Goal: Task Accomplishment & Management: Use online tool/utility

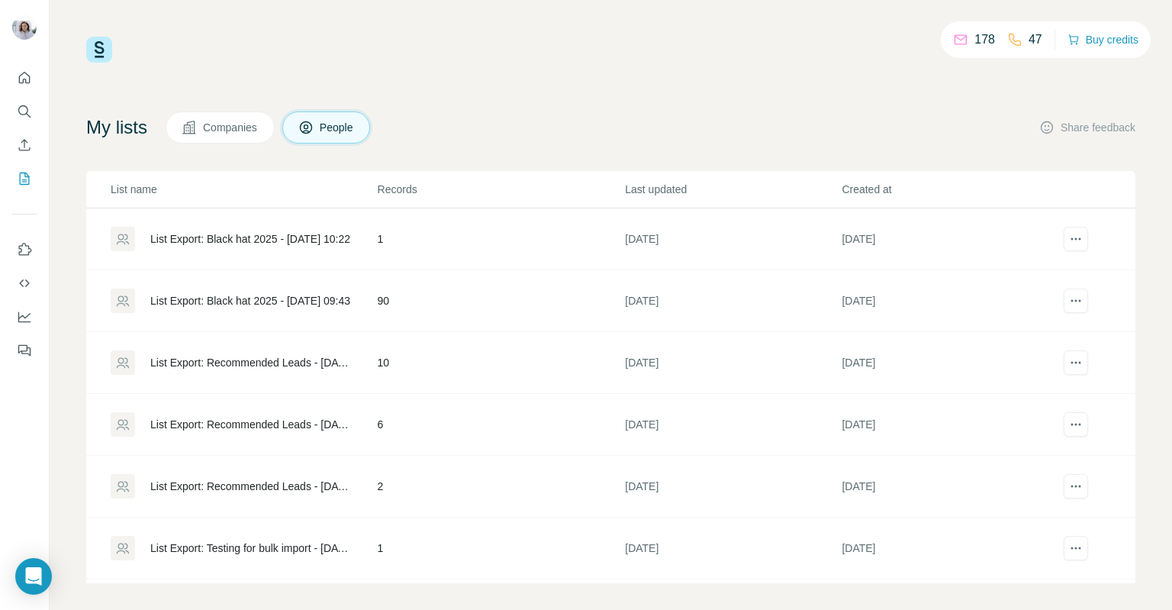
click at [301, 302] on div "List Export: Black hat 2025 - [DATE] 09:43" at bounding box center [250, 300] width 200 height 15
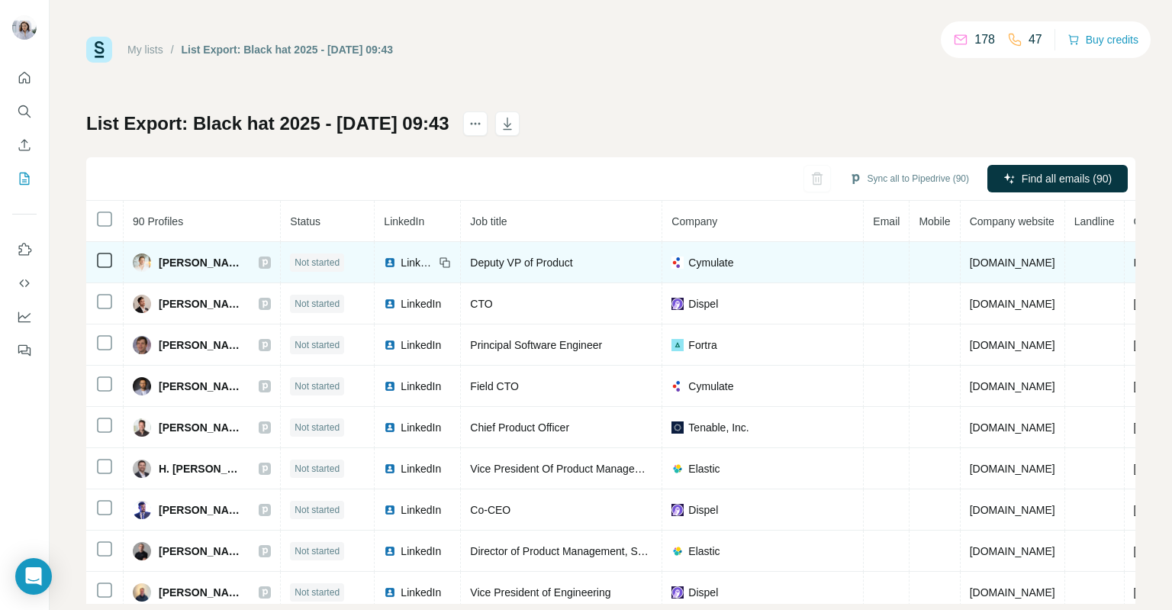
click at [165, 261] on span "[PERSON_NAME]" at bounding box center [201, 262] width 85 height 15
click at [260, 263] on icon at bounding box center [264, 262] width 9 height 12
click at [172, 261] on span "[PERSON_NAME]" at bounding box center [201, 262] width 85 height 15
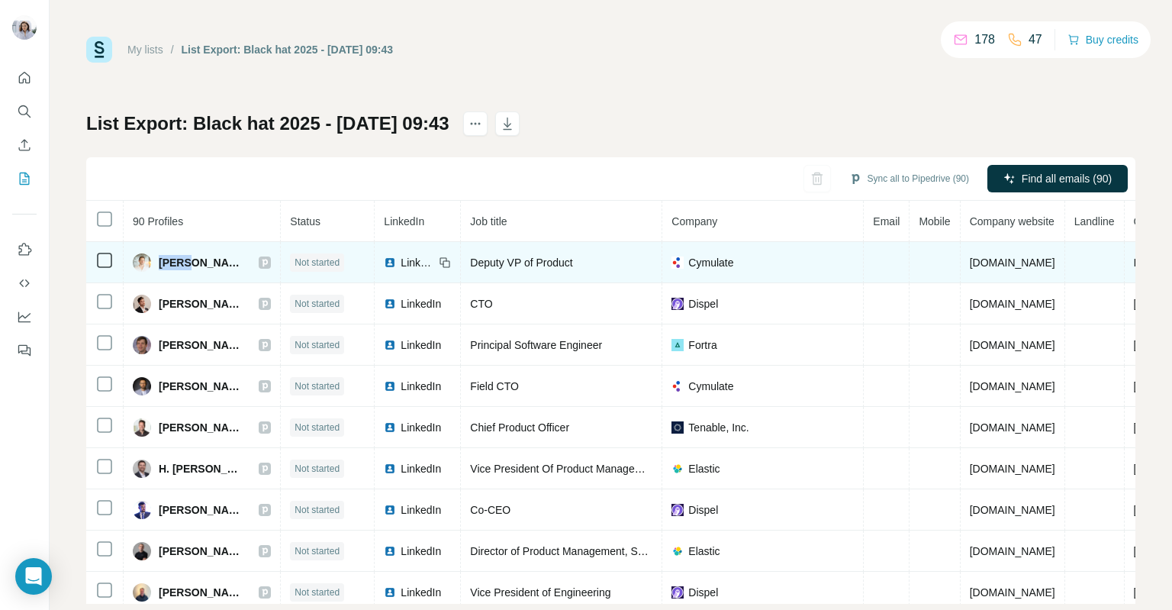
click at [172, 261] on span "[PERSON_NAME]" at bounding box center [201, 262] width 85 height 15
click at [690, 265] on span "Cymulate" at bounding box center [711, 262] width 45 height 15
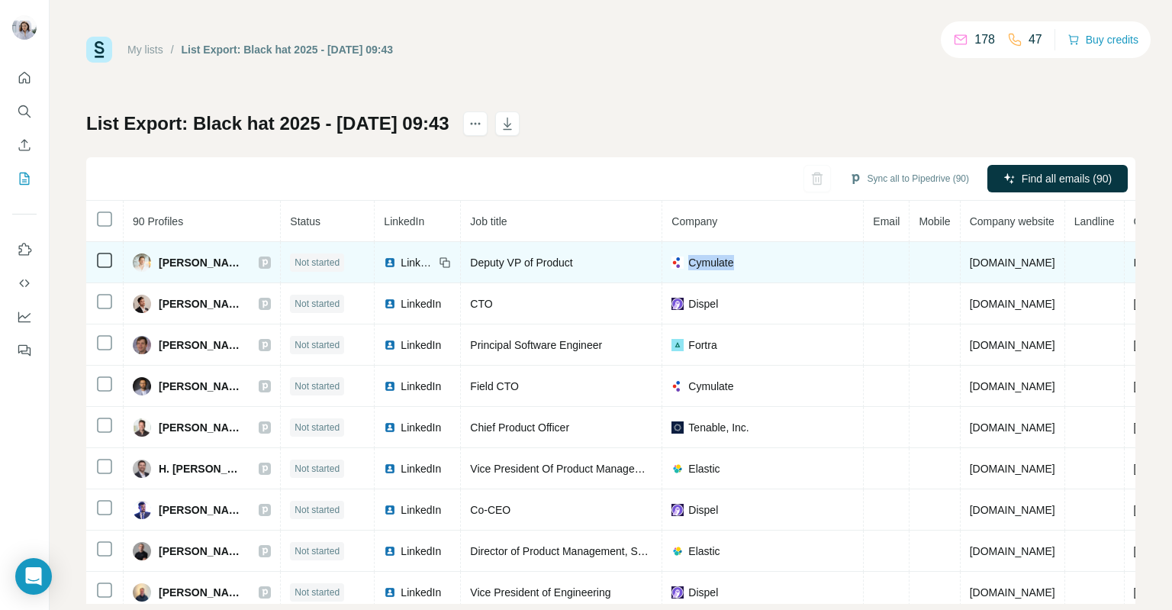
click at [771, 263] on div "Cymulate" at bounding box center [763, 262] width 182 height 15
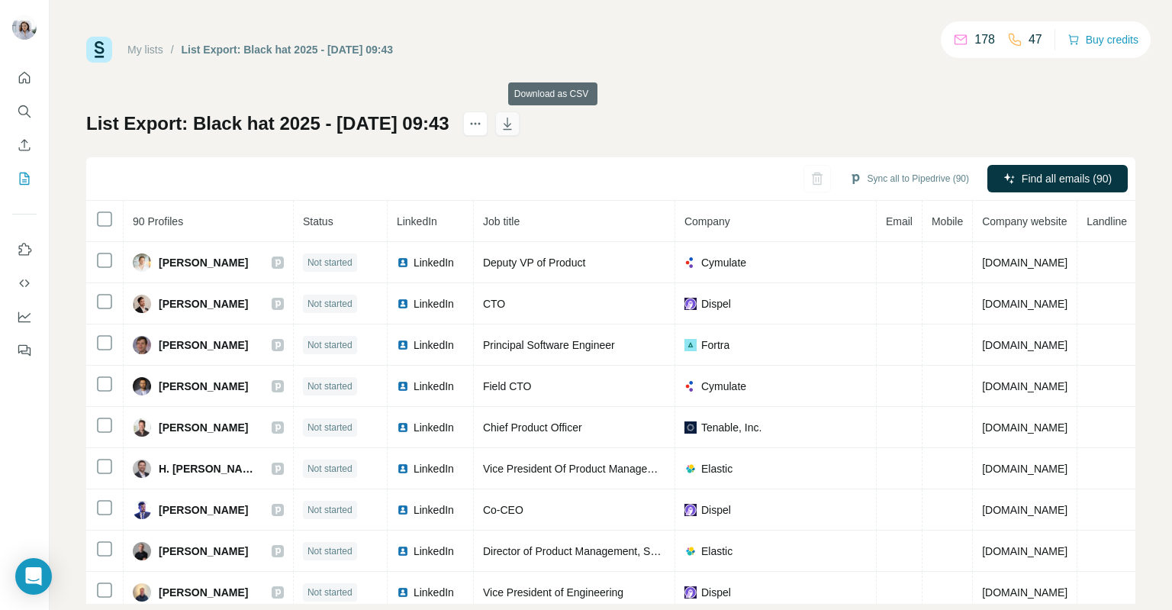
click at [515, 124] on icon "button" at bounding box center [507, 123] width 15 height 15
click at [22, 152] on icon "Enrich CSV" at bounding box center [24, 144] width 15 height 15
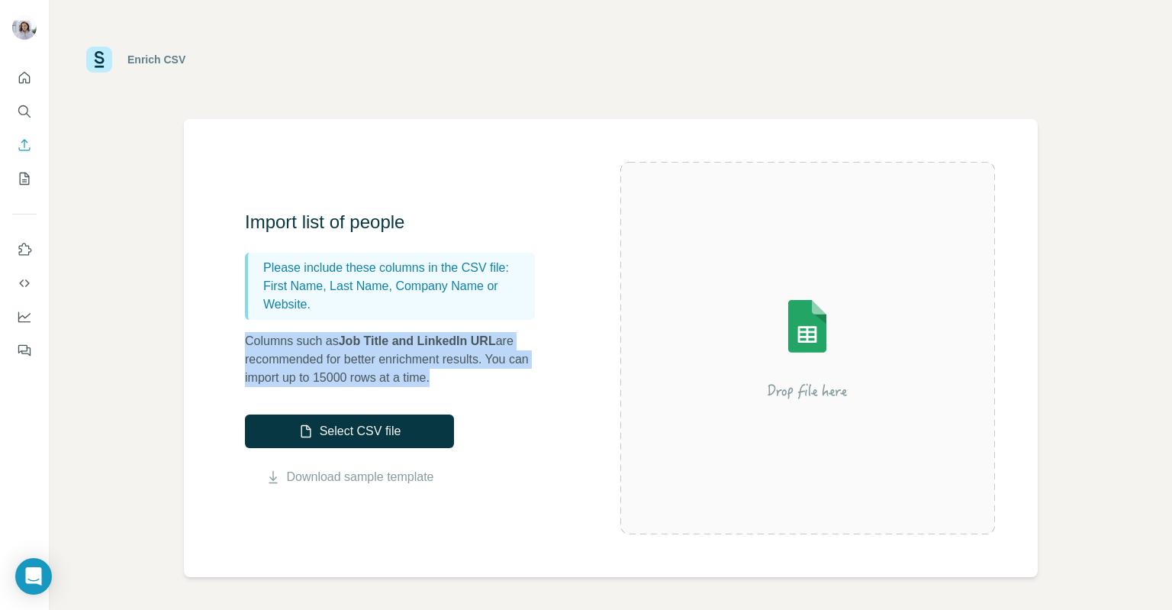
drag, startPoint x: 247, startPoint y: 341, endPoint x: 510, endPoint y: 379, distance: 266.1
click at [510, 379] on p "Columns such as Job Title and LinkedIn URL are recommended for better enrichmen…" at bounding box center [397, 359] width 305 height 55
click at [510, 380] on p "Columns such as Job Title and LinkedIn URL are recommended for better enrichmen…" at bounding box center [397, 359] width 305 height 55
